Goal: Entertainment & Leisure: Browse casually

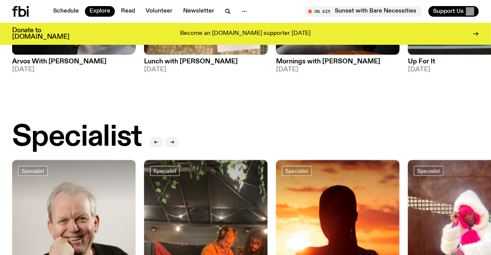
scroll to position [545, 0]
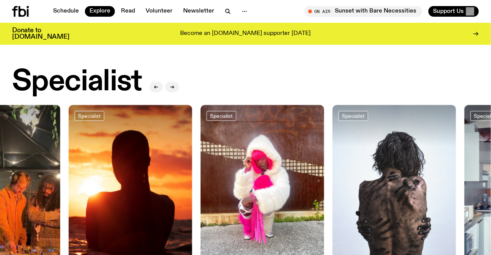
drag, startPoint x: 326, startPoint y: 144, endPoint x: 0, endPoint y: 144, distance: 326.3
click at [69, 144] on img at bounding box center [131, 187] width 124 height 165
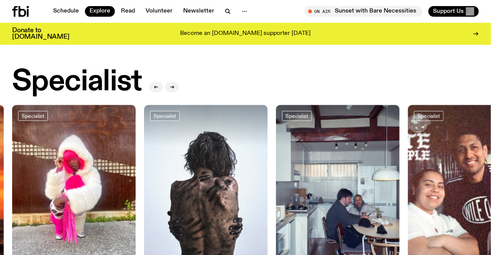
click at [19, 150] on div "Specialist Wildcard With [PERSON_NAME] [DATE] Specialist Mosaic w/ [PERSON_NAME…" at bounding box center [245, 199] width 467 height 189
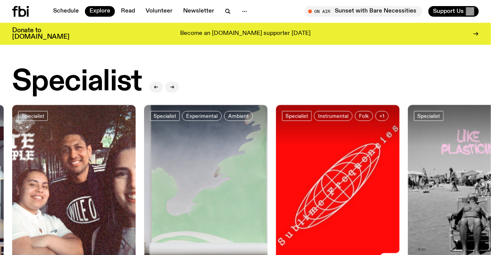
drag, startPoint x: 364, startPoint y: 162, endPoint x: 0, endPoint y: 161, distance: 363.8
click at [0, 162] on div "DJ Mixes DJ Mix Sunset with Bare Necessities [DATE] DJ Mix Sunset with [PERSON_…" at bounding box center [245, 204] width 491 height 1367
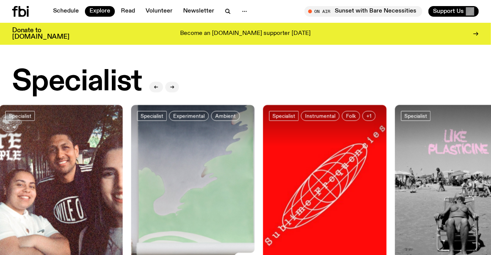
drag, startPoint x: 230, startPoint y: 160, endPoint x: 423, endPoint y: 162, distance: 192.9
click at [409, 162] on div "Specialist Wildcard With [PERSON_NAME] [DATE] Specialist Mosaic w/ [PERSON_NAME…" at bounding box center [245, 199] width 467 height 189
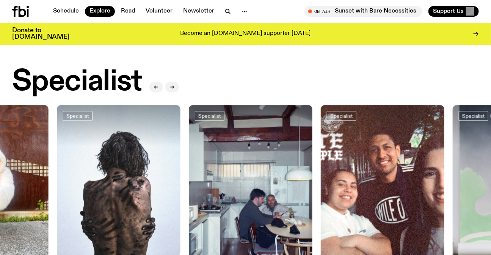
drag, startPoint x: 109, startPoint y: 152, endPoint x: 423, endPoint y: 153, distance: 313.4
click at [180, 153] on img at bounding box center [119, 187] width 124 height 165
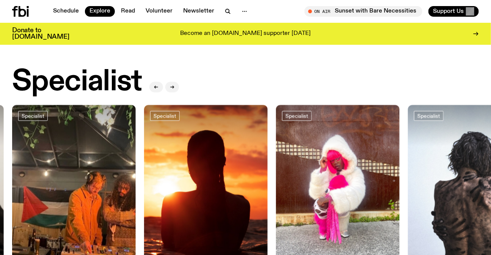
click at [268, 160] on img at bounding box center [206, 187] width 124 height 165
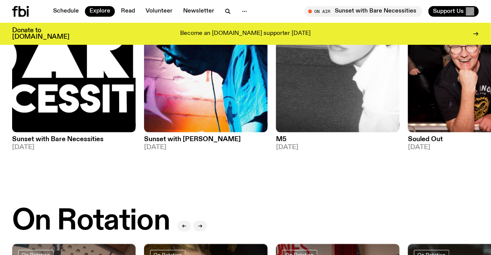
scroll to position [97, 0]
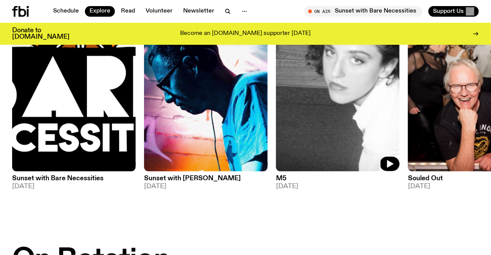
drag, startPoint x: 338, startPoint y: 146, endPoint x: 2, endPoint y: 146, distance: 336.2
click at [276, 148] on img at bounding box center [338, 88] width 124 height 165
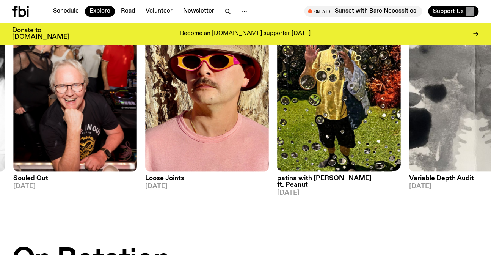
click at [277, 150] on img at bounding box center [339, 88] width 124 height 165
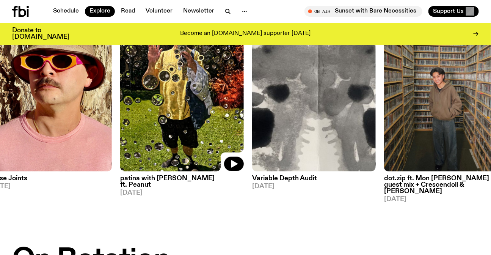
drag, startPoint x: 110, startPoint y: 123, endPoint x: 372, endPoint y: 125, distance: 262.3
click at [363, 125] on div "DJ Mix Sunset with Bare Necessities [DATE] DJ Mix Sunset with [PERSON_NAME] [DA…" at bounding box center [245, 104] width 467 height 196
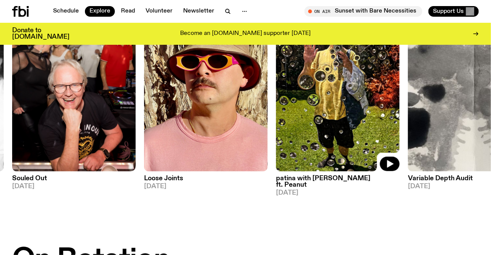
click at [136, 133] on img at bounding box center [74, 88] width 124 height 165
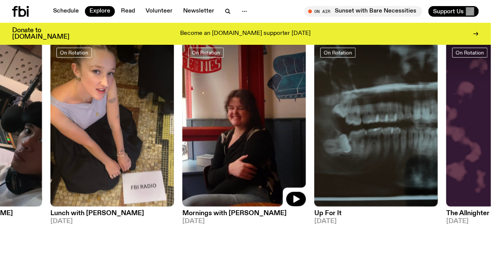
drag, startPoint x: 290, startPoint y: 139, endPoint x: 116, endPoint y: 136, distance: 174.0
click at [182, 138] on img at bounding box center [244, 124] width 124 height 165
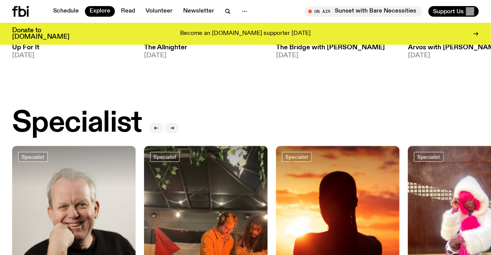
scroll to position [614, 0]
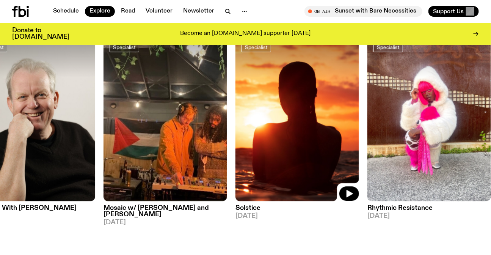
drag, startPoint x: 360, startPoint y: 135, endPoint x: 75, endPoint y: 133, distance: 284.2
click at [163, 134] on div "Specialist Wildcard With [PERSON_NAME] [DATE] Specialist Mosaic w/ [PERSON_NAME…" at bounding box center [245, 130] width 467 height 189
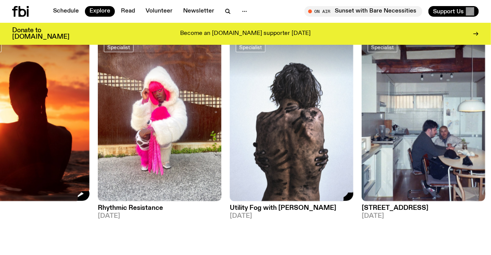
drag, startPoint x: 338, startPoint y: 148, endPoint x: 33, endPoint y: 149, distance: 305.1
click at [230, 149] on img at bounding box center [292, 118] width 124 height 165
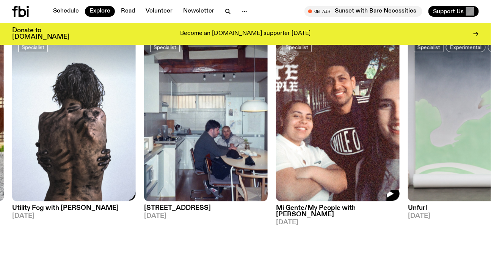
drag, startPoint x: 328, startPoint y: 138, endPoint x: 87, endPoint y: 140, distance: 240.7
click at [276, 140] on img at bounding box center [338, 118] width 124 height 165
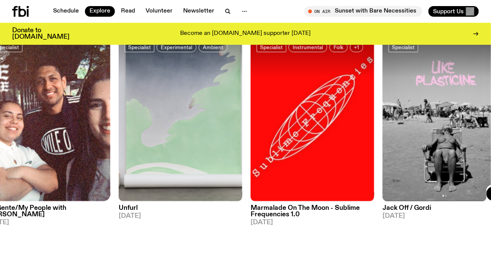
drag, startPoint x: 418, startPoint y: 138, endPoint x: 4, endPoint y: 136, distance: 414.2
click at [96, 136] on div "Specialist Wildcard With [PERSON_NAME] [DATE] Specialist Mosaic w/ [PERSON_NAME…" at bounding box center [245, 130] width 467 height 189
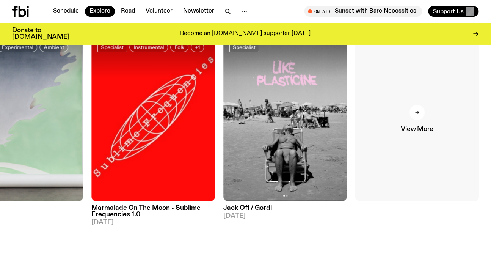
click at [424, 126] on link "View More" at bounding box center [417, 118] width 124 height 165
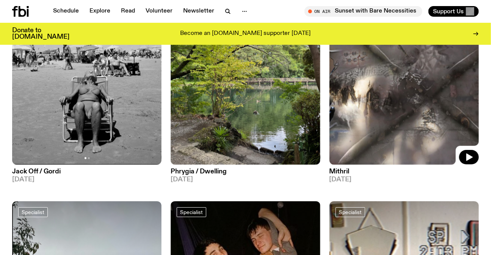
scroll to position [822, 0]
